Goal: Obtain resource: Download file/media

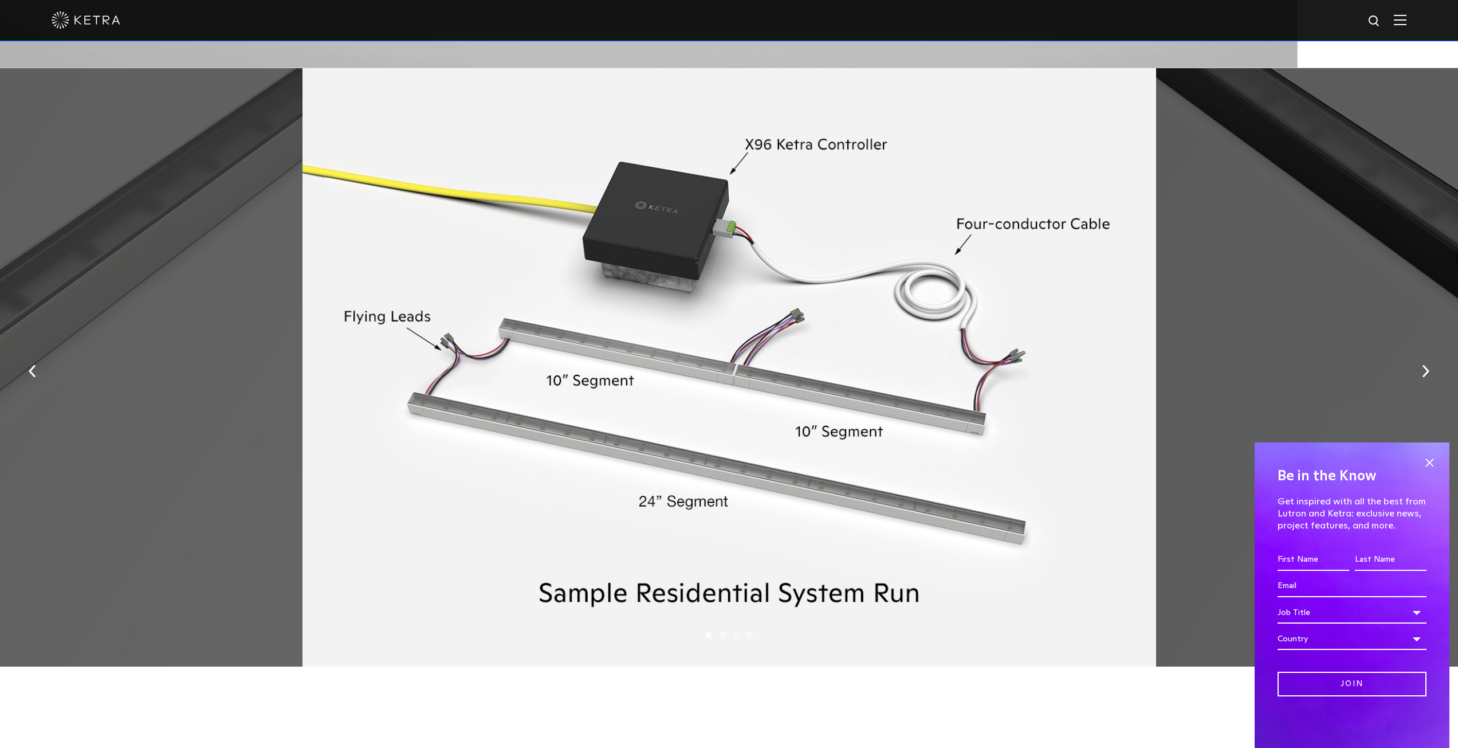
scroll to position [1890, 0]
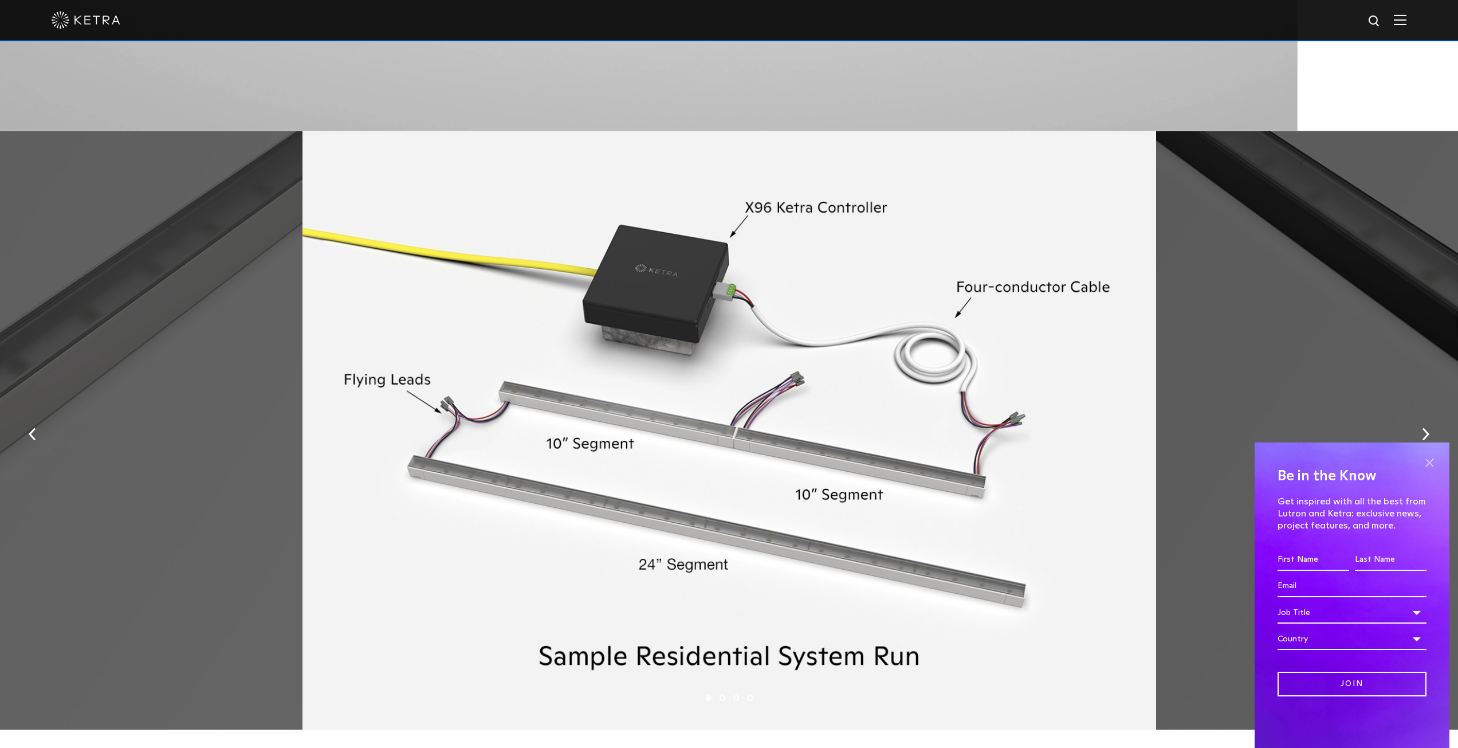
click at [1430, 461] on span at bounding box center [1429, 462] width 17 height 17
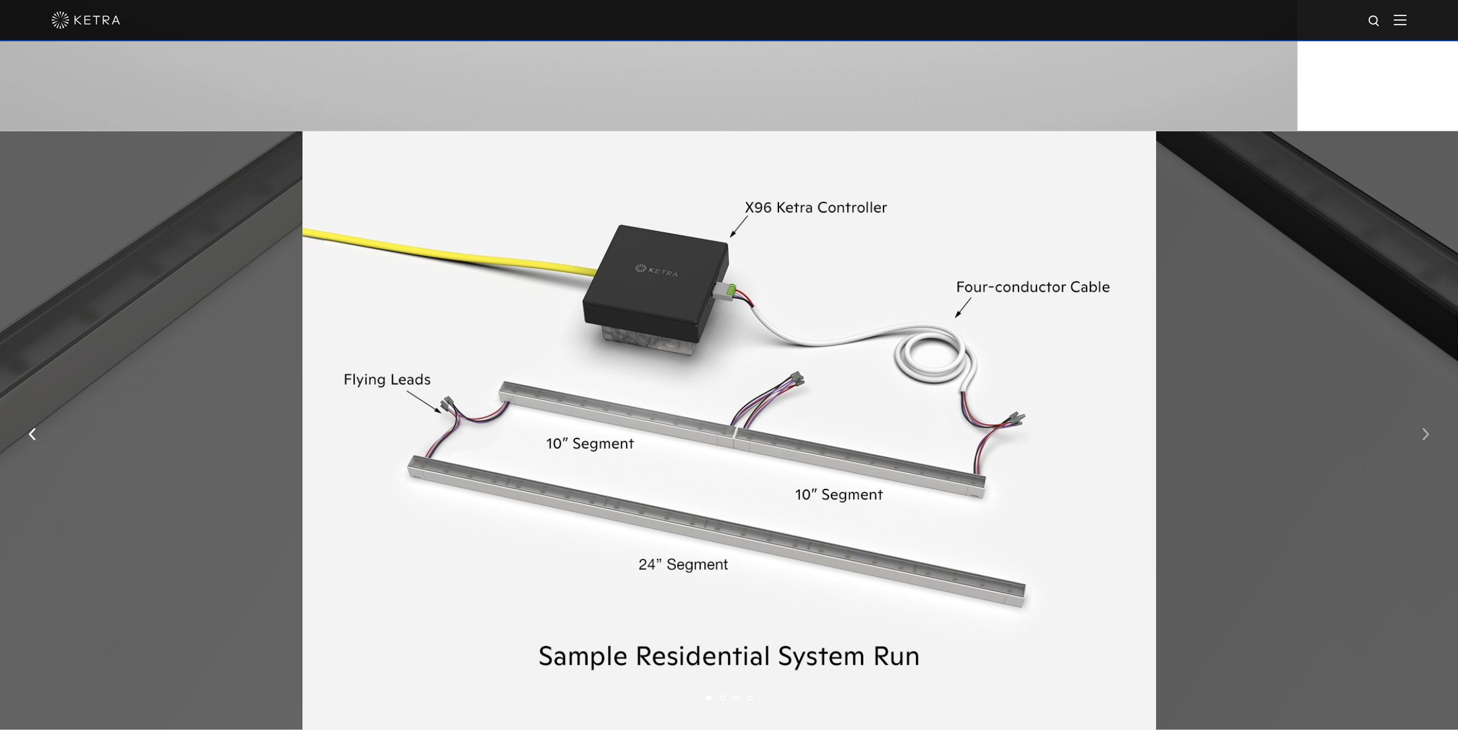
click at [1421, 445] on button "button" at bounding box center [1425, 433] width 25 height 40
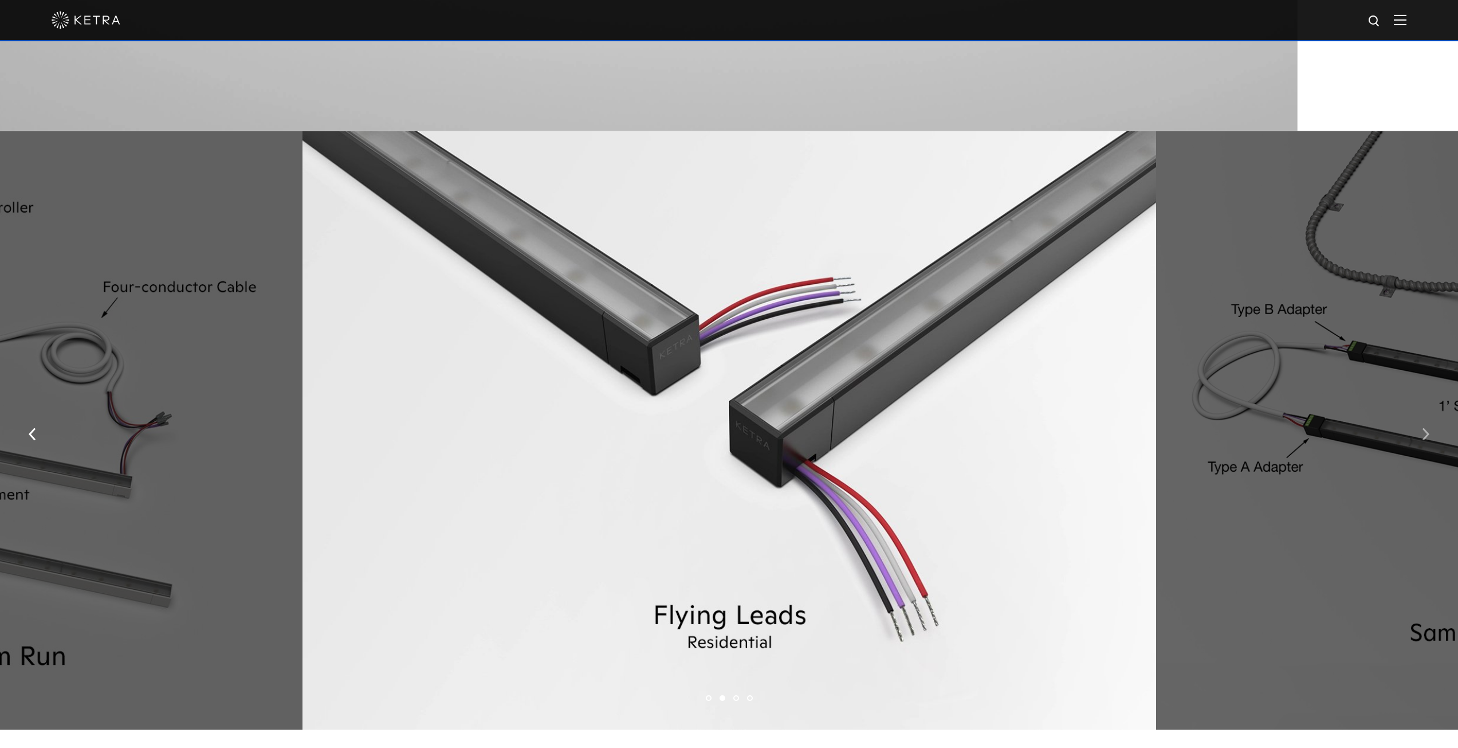
click at [1421, 445] on button "button" at bounding box center [1425, 433] width 25 height 40
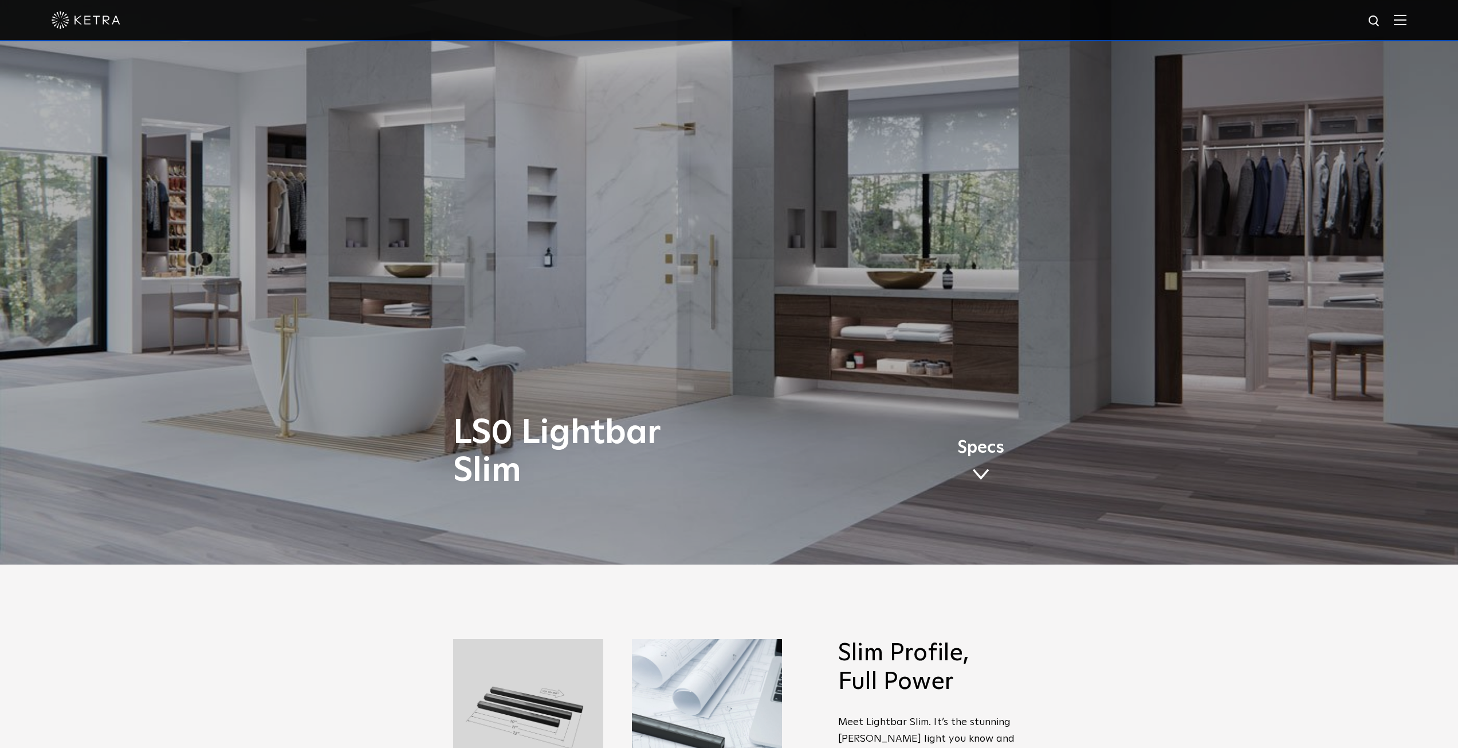
scroll to position [286, 0]
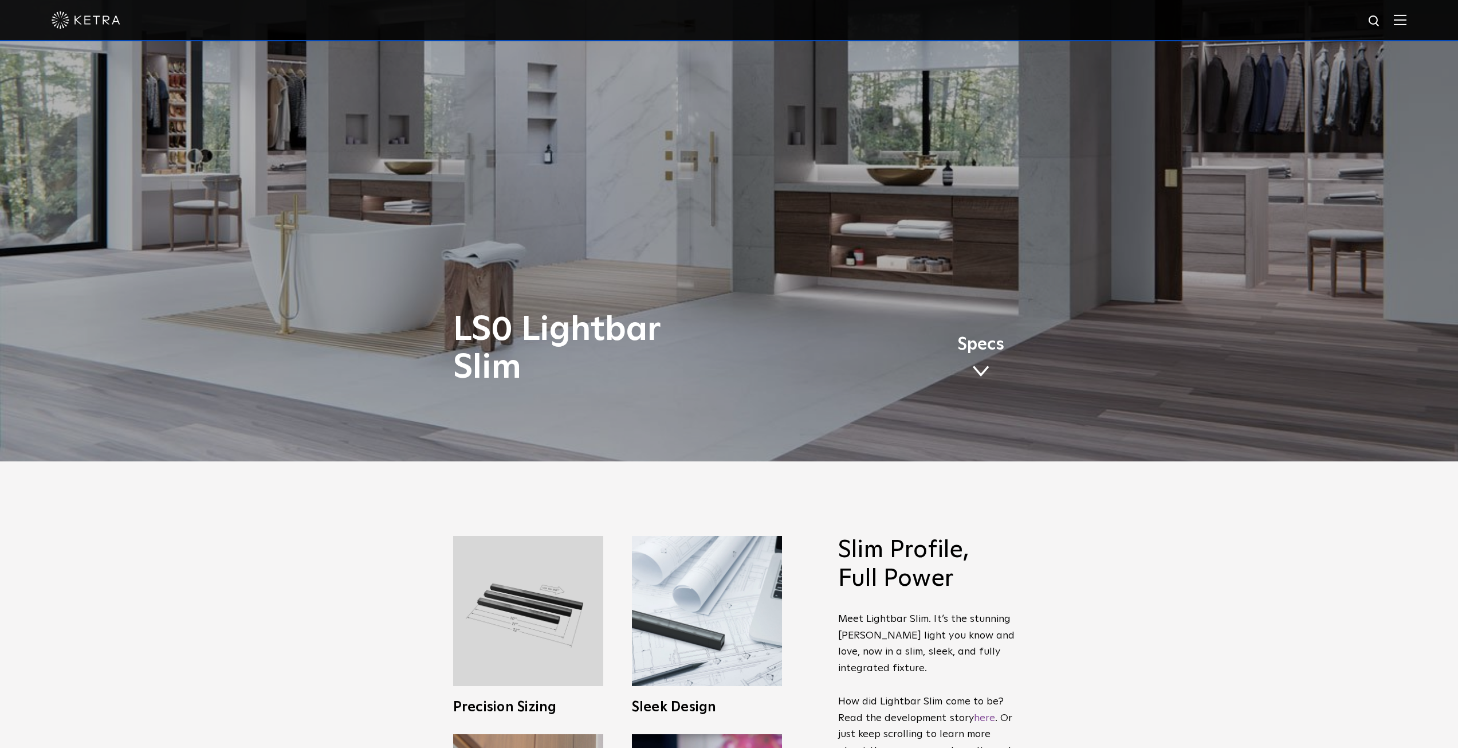
click at [981, 379] on div "LS0 Lightbar Slim Specs" at bounding box center [729, 349] width 552 height 76
click at [981, 373] on span at bounding box center [980, 371] width 17 height 13
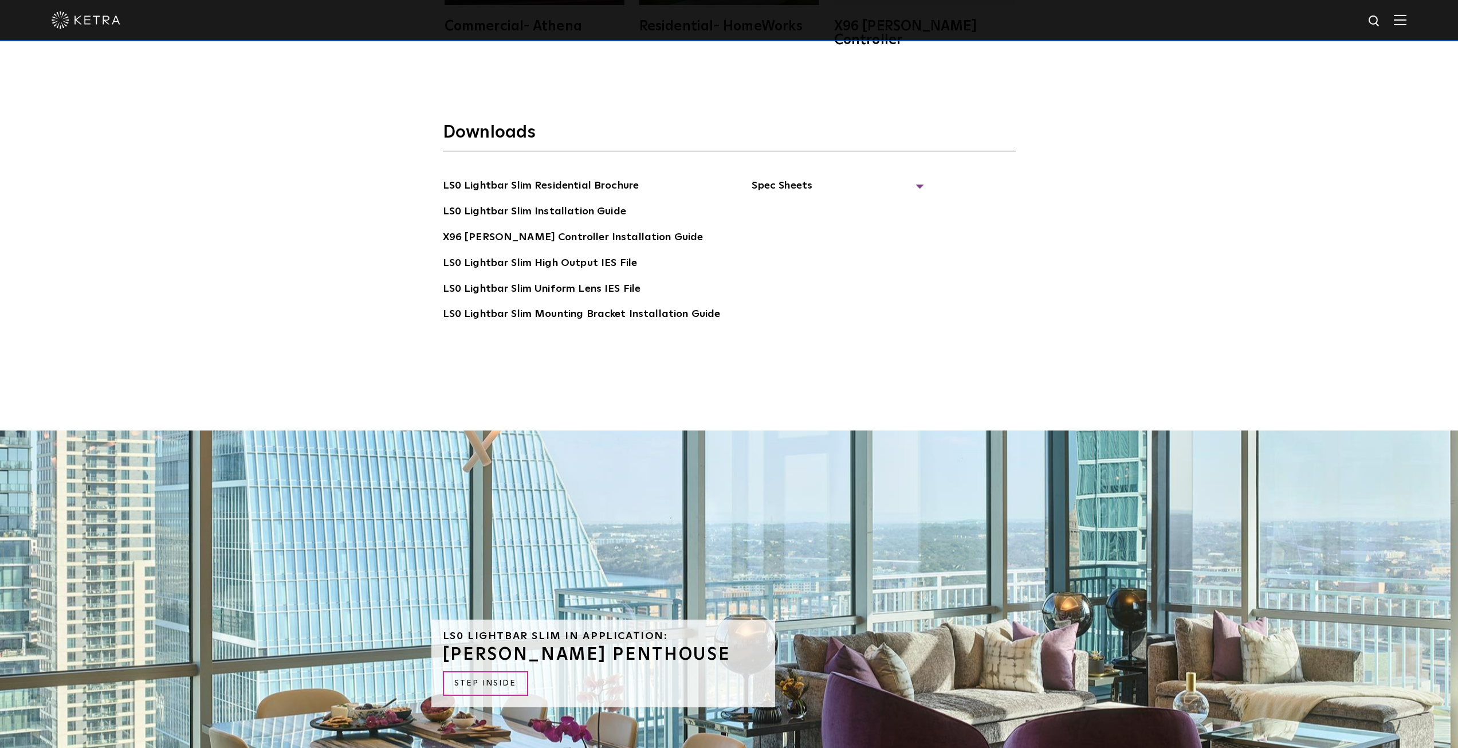
scroll to position [3001, 0]
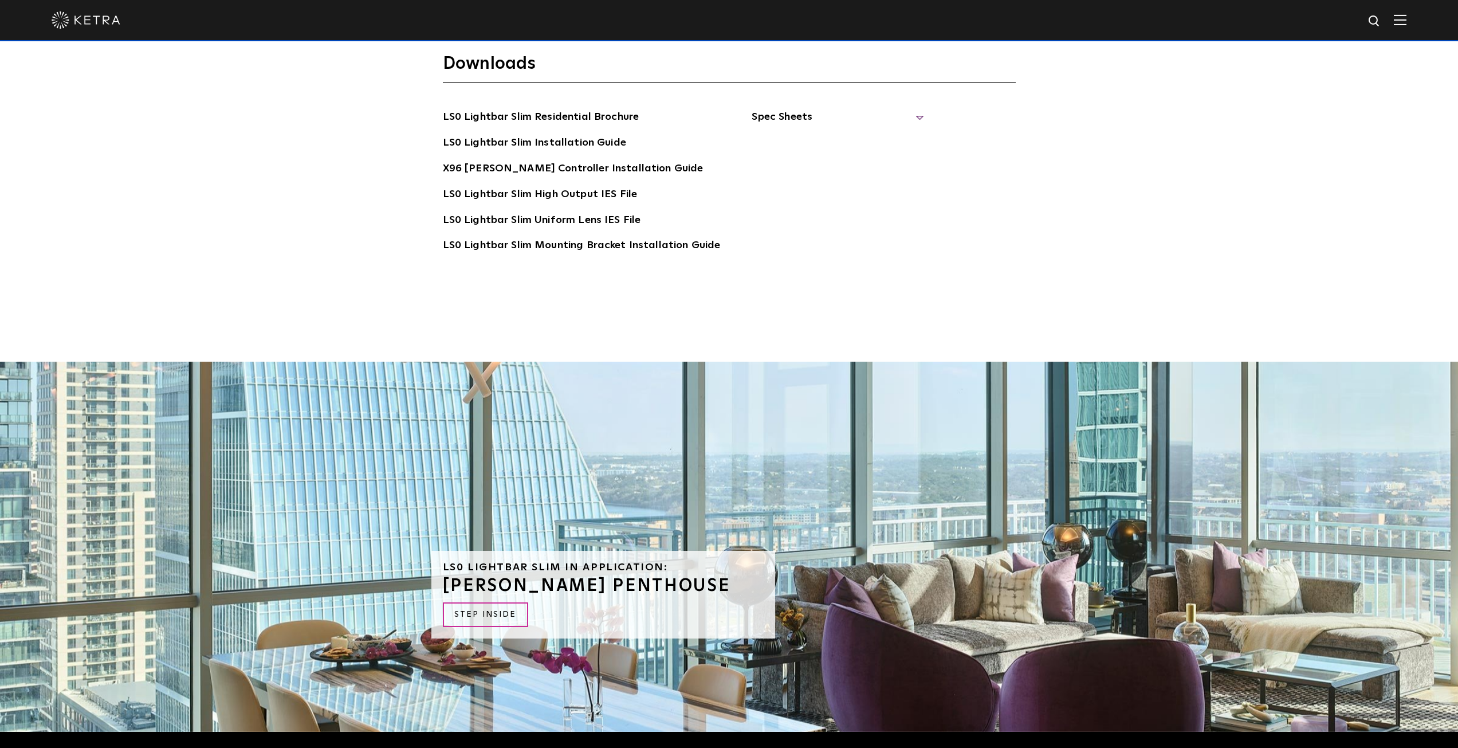
click at [830, 109] on span "Spec Sheets" at bounding box center [838, 121] width 172 height 25
click at [616, 109] on link "LS0 Lightbar Slim Residential Brochure" at bounding box center [541, 118] width 196 height 18
click at [596, 135] on link "LS0 Lightbar Slim Installation Guide" at bounding box center [534, 144] width 183 height 18
click at [614, 237] on link "LS0 Lightbar Slim Mounting Bracket Installation Guide" at bounding box center [582, 246] width 278 height 18
